Goal: Obtain resource: Obtain resource

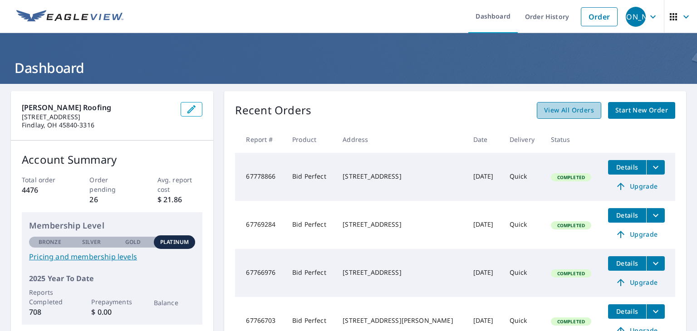
click at [574, 114] on span "View All Orders" at bounding box center [569, 110] width 50 height 11
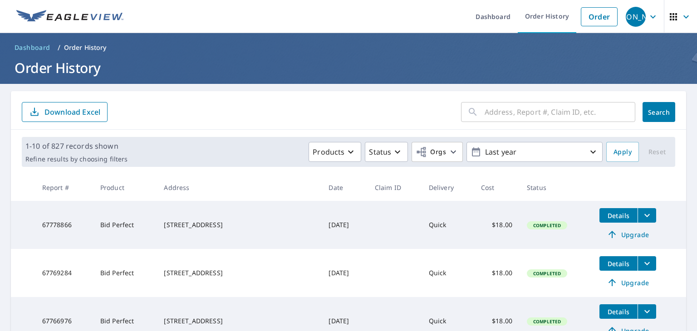
click at [526, 112] on input "text" at bounding box center [560, 111] width 151 height 25
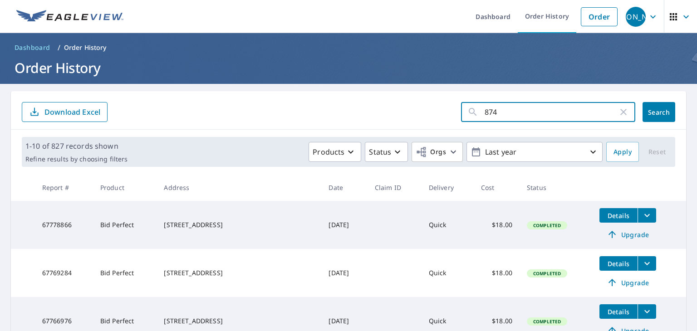
type input "8748"
click button "Search" at bounding box center [658, 112] width 33 height 20
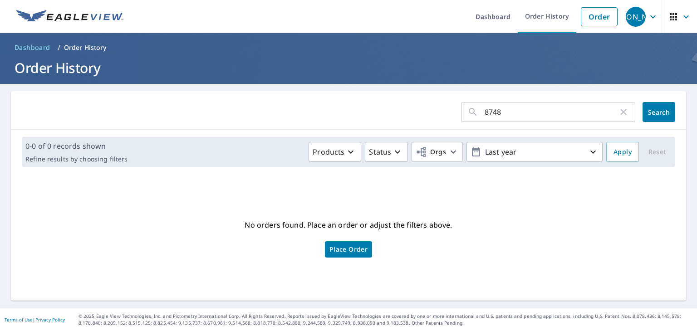
click at [526, 112] on input "8748" at bounding box center [551, 111] width 133 height 25
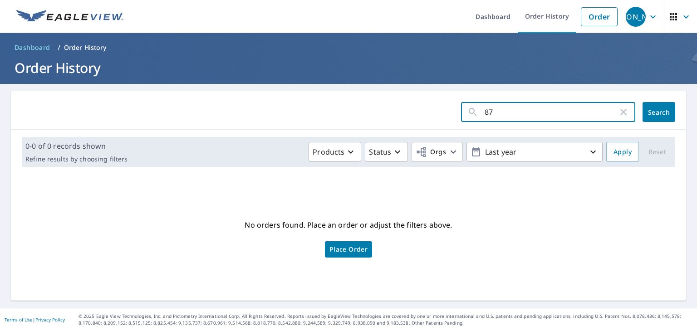
type input "8"
type input "8748"
click button "Search" at bounding box center [658, 112] width 33 height 20
drag, startPoint x: 526, startPoint y: 112, endPoint x: 499, endPoint y: 109, distance: 27.4
click at [499, 109] on input "8748" at bounding box center [551, 111] width 133 height 25
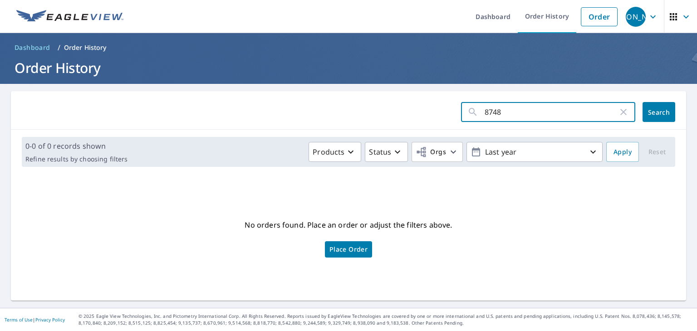
drag, startPoint x: 499, startPoint y: 109, endPoint x: 454, endPoint y: 103, distance: 45.7
click at [461, 103] on div "8748 ​" at bounding box center [548, 112] width 174 height 20
type input "t"
type input "[GEOGRAPHIC_DATA] 254"
click button "Search" at bounding box center [658, 112] width 33 height 20
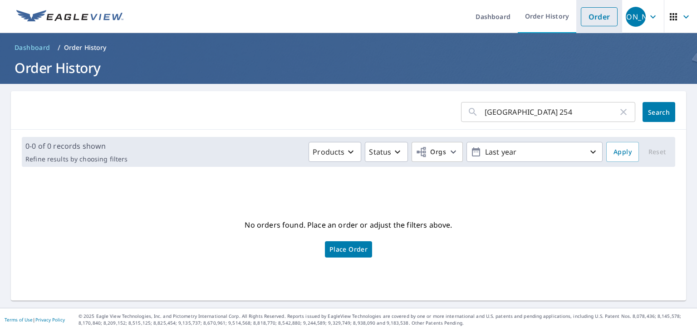
click at [591, 22] on link "Order" at bounding box center [599, 16] width 37 height 19
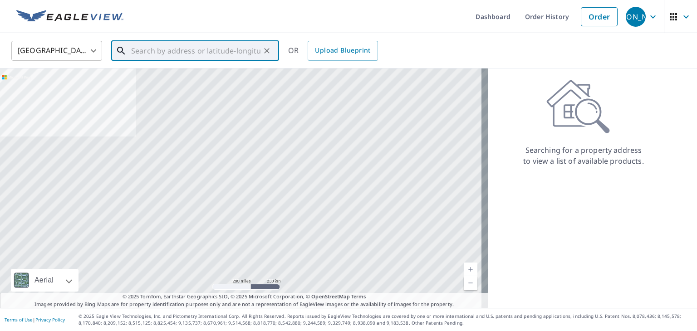
click at [170, 52] on input "text" at bounding box center [195, 50] width 129 height 25
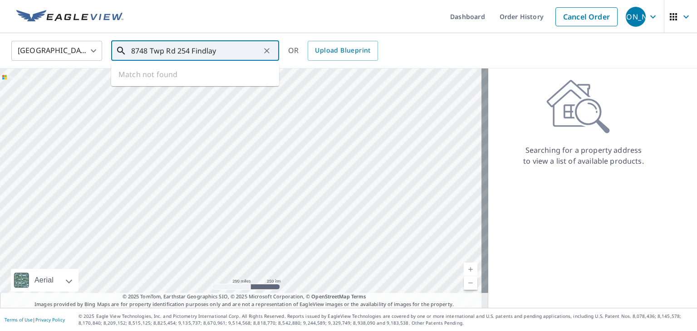
type input "8748 Twp Rd 254 Findlay"
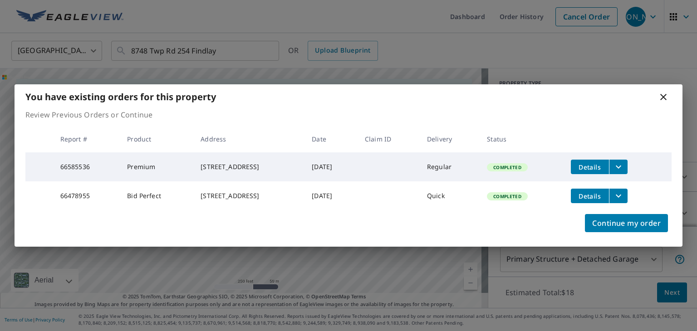
click at [624, 162] on icon "filesDropdownBtn-66585536" at bounding box center [618, 167] width 11 height 11
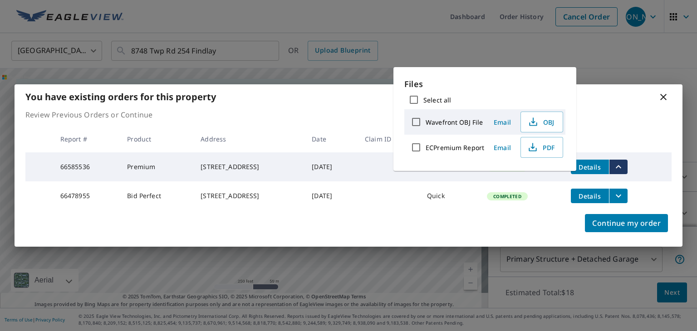
click at [623, 198] on icon "filesDropdownBtn-66478955" at bounding box center [618, 196] width 11 height 11
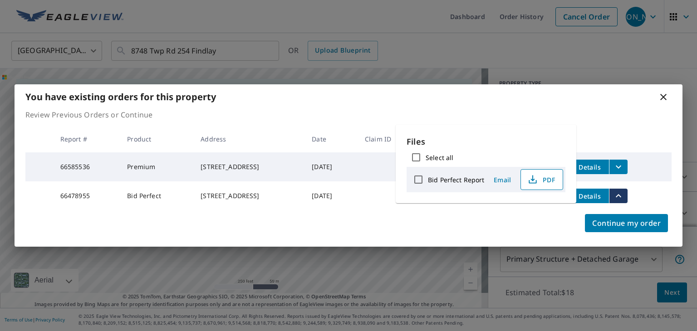
click at [543, 182] on span "PDF" at bounding box center [540, 179] width 29 height 11
click at [523, 225] on div "Continue my order" at bounding box center [349, 229] width 668 height 36
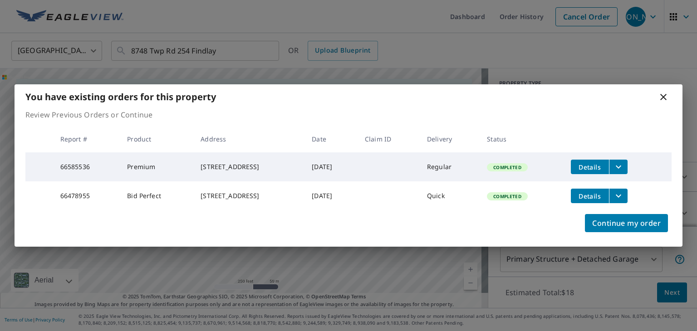
click at [624, 162] on icon "filesDropdownBtn-66585536" at bounding box center [618, 167] width 11 height 11
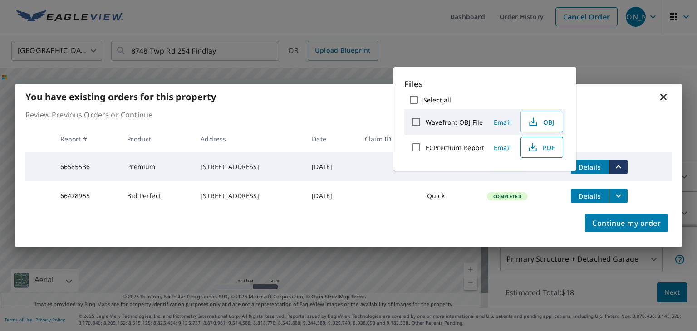
click at [546, 149] on span "PDF" at bounding box center [540, 147] width 29 height 11
